Goal: Information Seeking & Learning: Learn about a topic

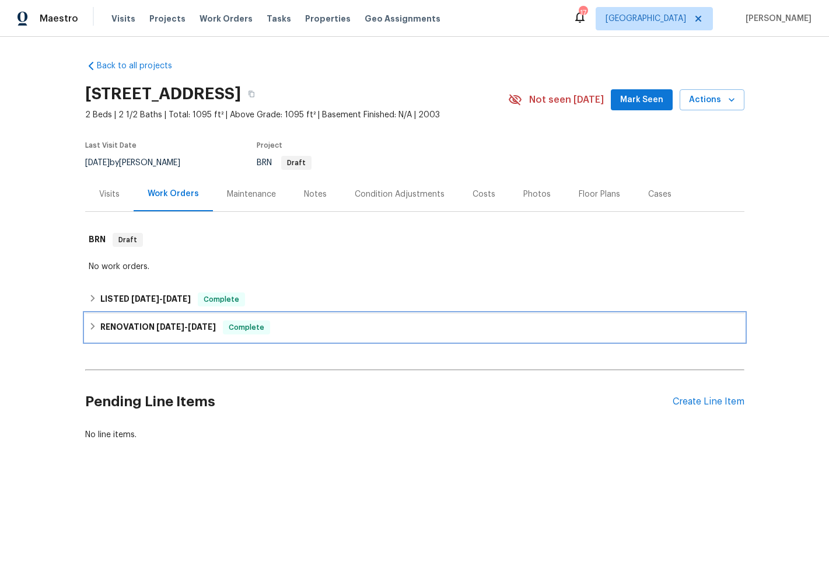
click at [132, 328] on h6 "RENOVATION [DATE] - [DATE]" at bounding box center [158, 327] width 116 height 14
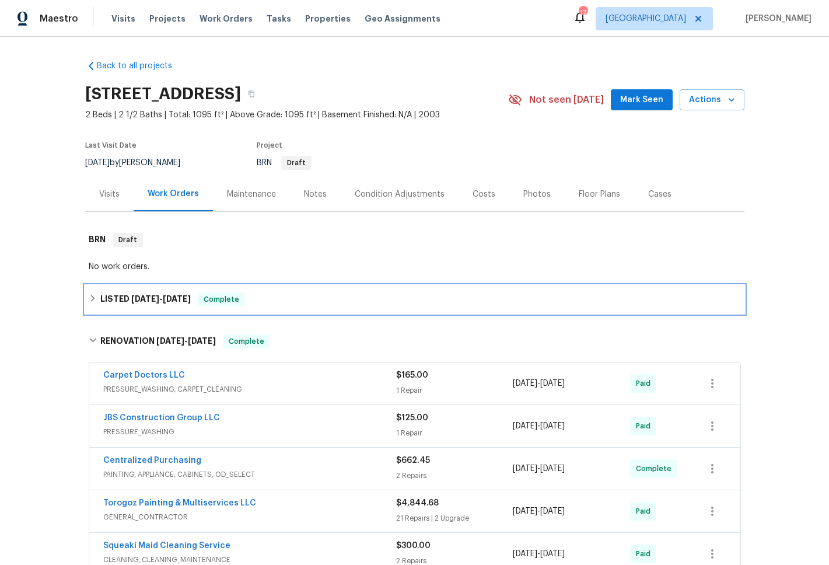
click at [113, 293] on h6 "LISTED [DATE] - [DATE]" at bounding box center [145, 299] width 90 height 14
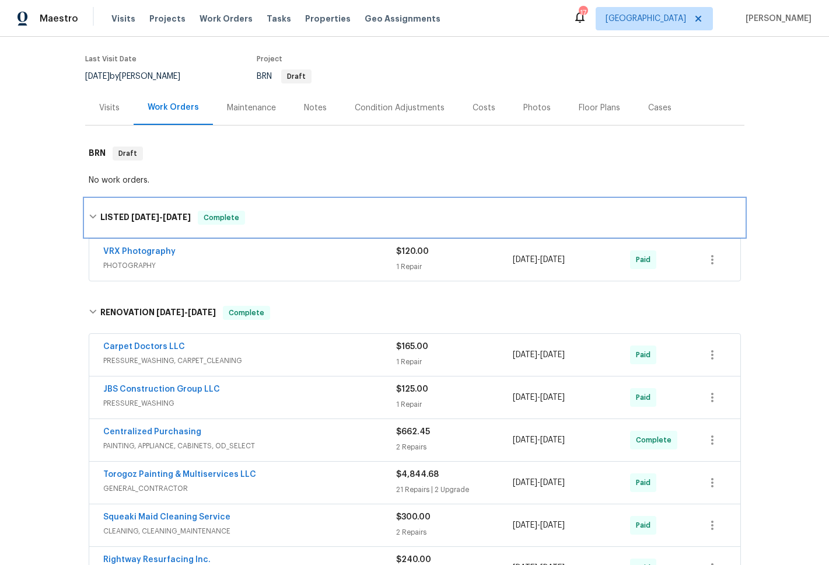
scroll to position [302, 0]
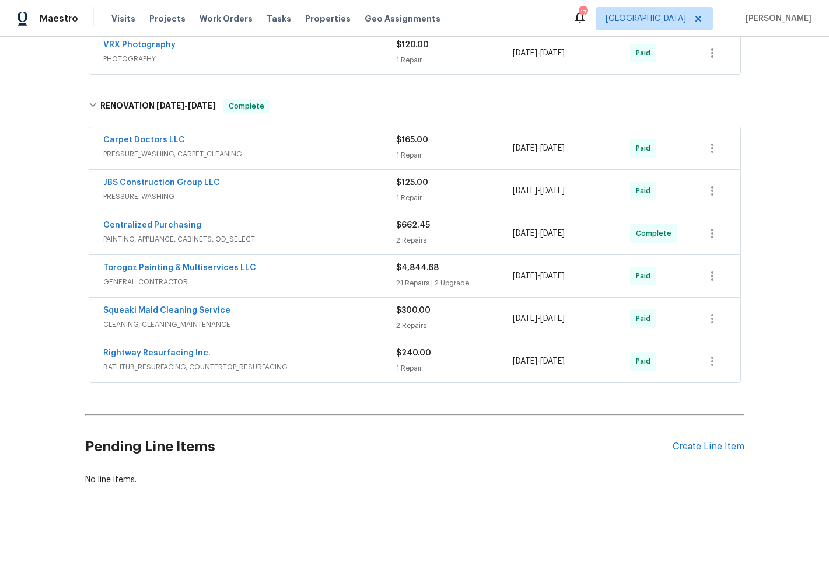
click at [152, 361] on span "BATHTUB_RESURFACING, COUNTERTOP_RESURFACING" at bounding box center [249, 367] width 293 height 12
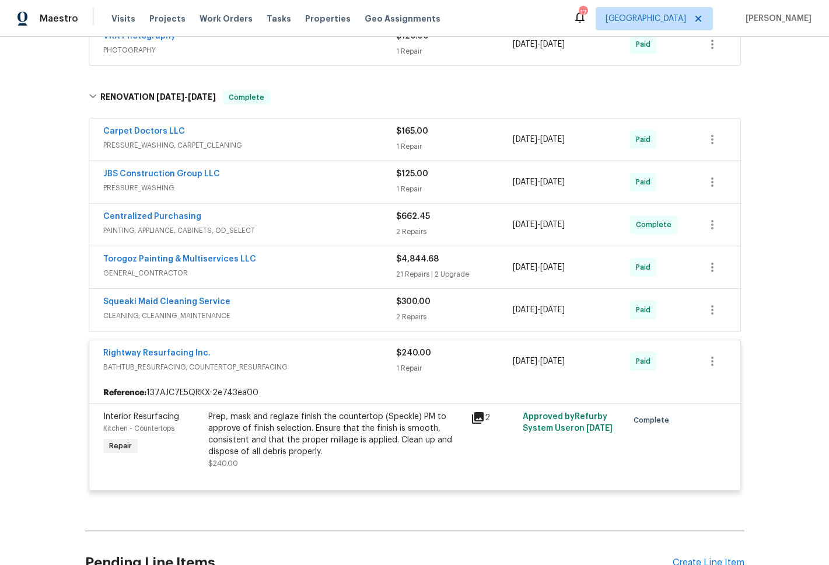
click at [147, 316] on span "CLEANING, CLEANING_MAINTENANCE" at bounding box center [249, 316] width 293 height 12
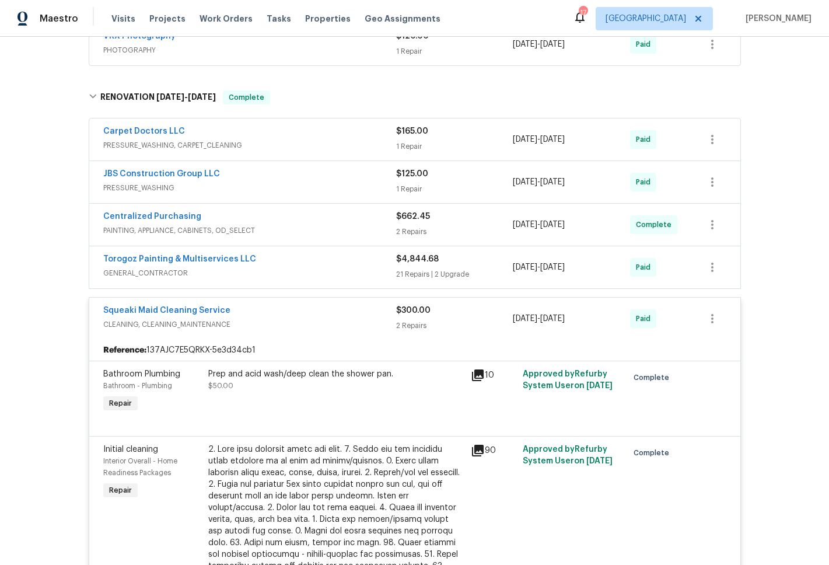
click at [139, 272] on span "GENERAL_CONTRACTOR" at bounding box center [249, 273] width 293 height 12
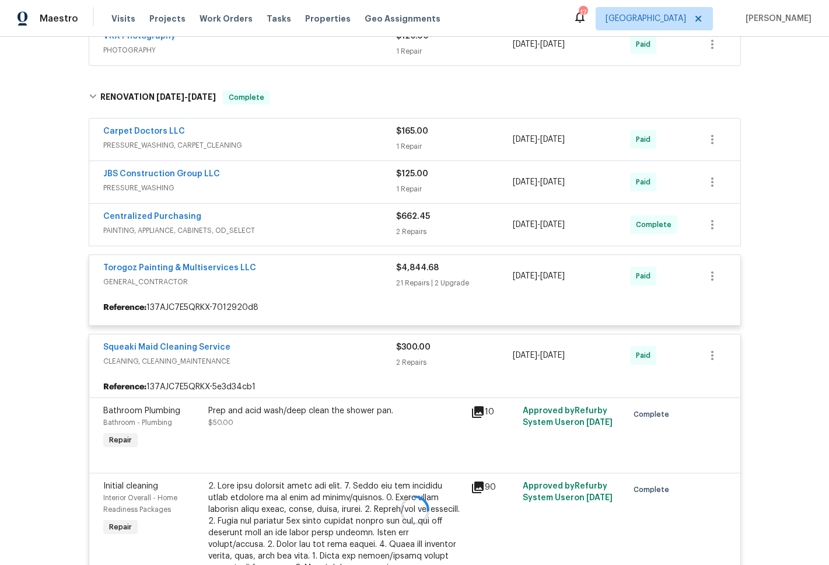
click at [138, 231] on span "PAINTING, APPLIANCE, CABINETS, OD_SELECT" at bounding box center [249, 231] width 293 height 12
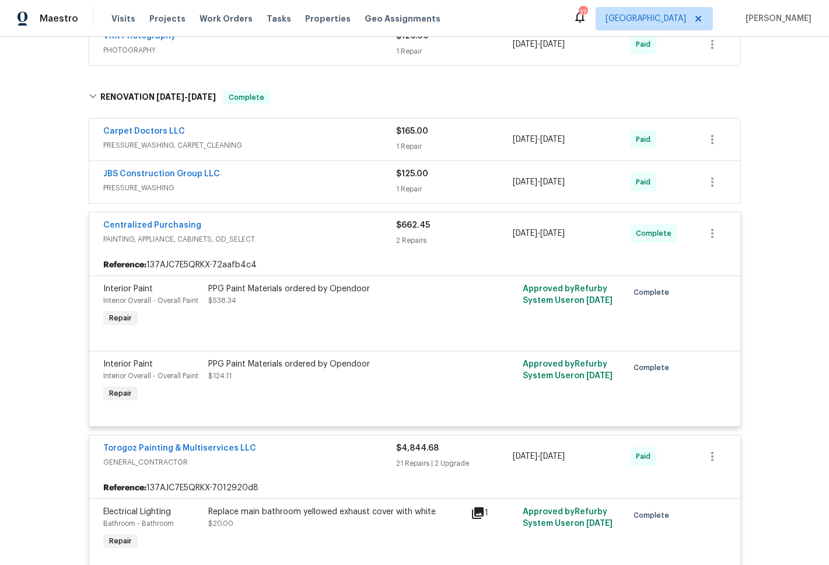
click at [142, 186] on span "PRESSURE_WASHING" at bounding box center [249, 188] width 293 height 12
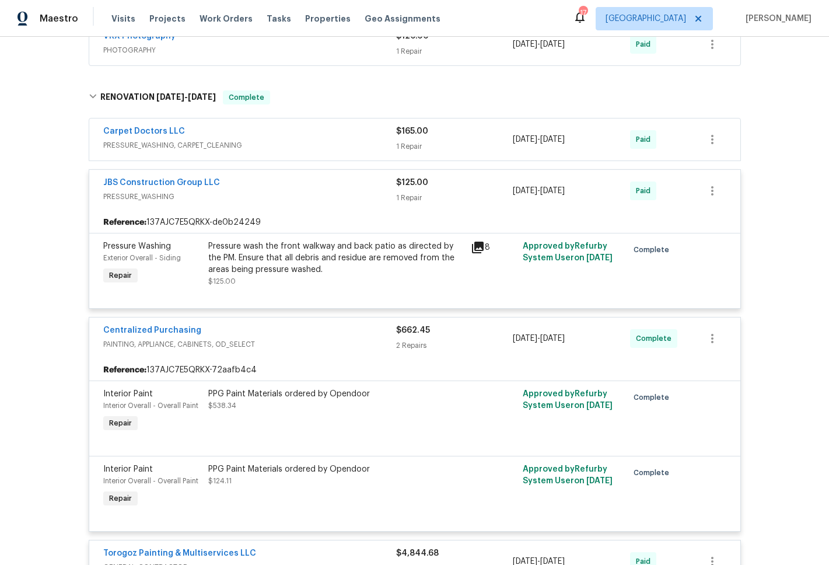
click at [144, 144] on span "PRESSURE_WASHING, CARPET_CLEANING" at bounding box center [249, 145] width 293 height 12
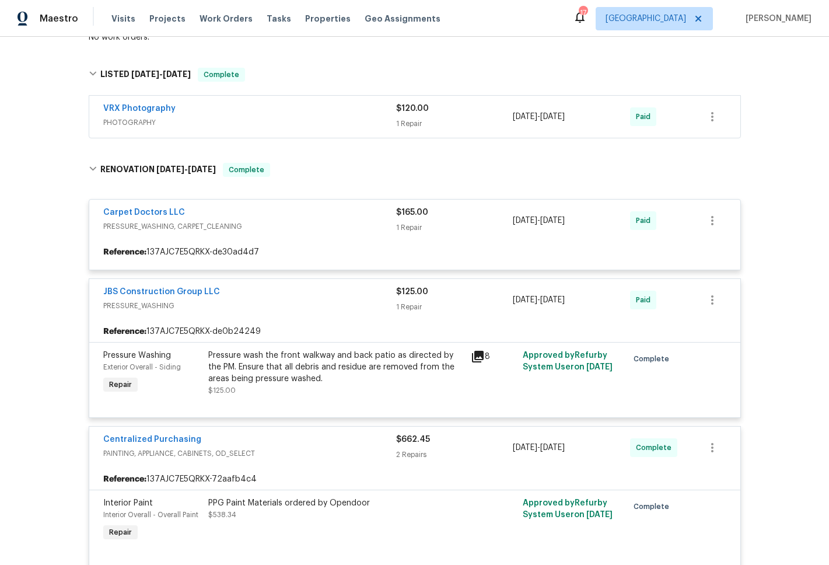
scroll to position [68, 0]
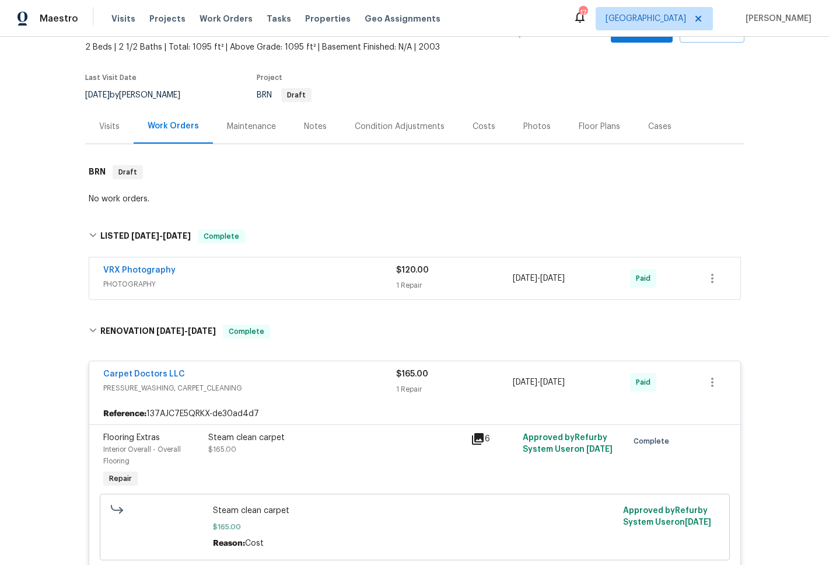
click at [128, 281] on span "PHOTOGRAPHY" at bounding box center [249, 284] width 293 height 12
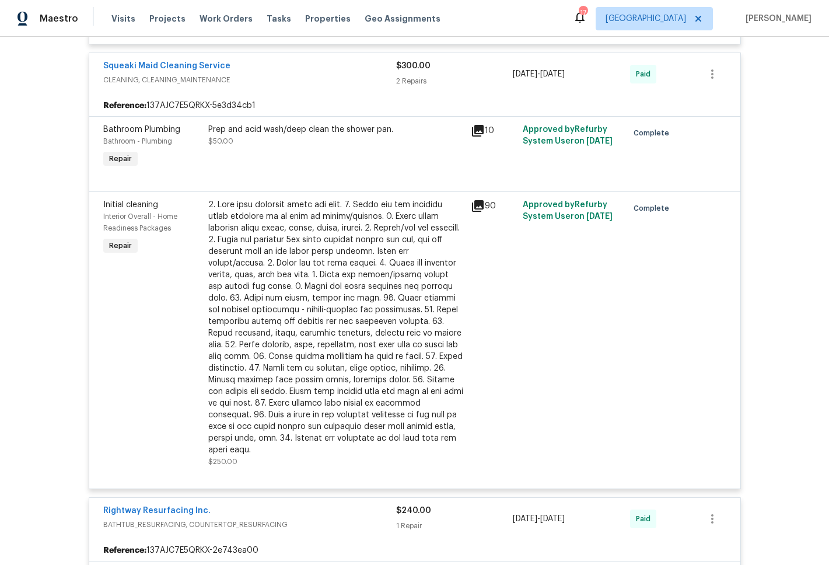
scroll to position [3110, 0]
